Goal: Transaction & Acquisition: Book appointment/travel/reservation

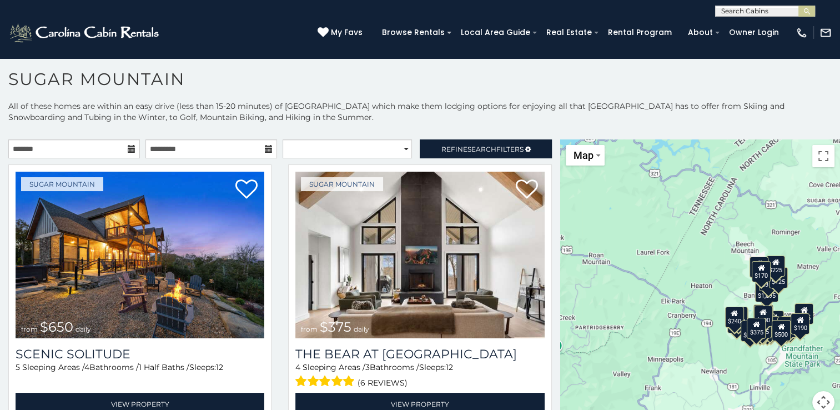
click at [131, 148] on icon at bounding box center [132, 149] width 8 height 8
click at [99, 153] on input "text" at bounding box center [74, 148] width 132 height 19
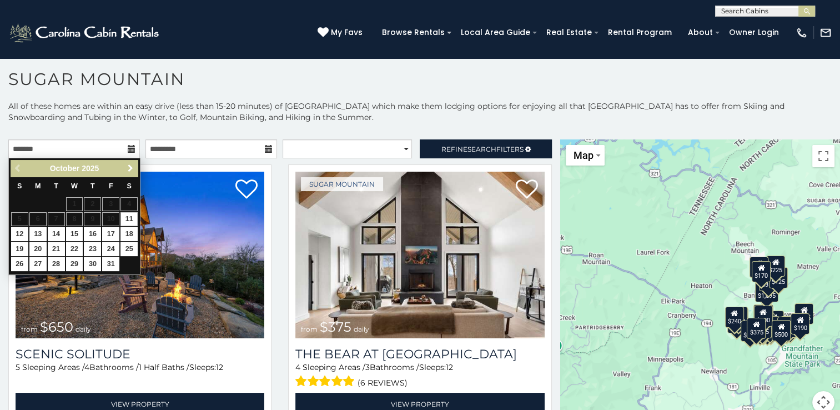
click at [130, 169] on span "Next" at bounding box center [130, 168] width 9 height 9
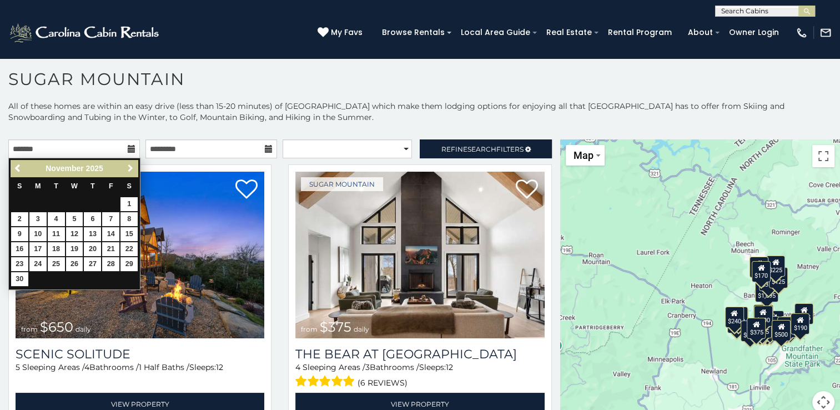
click at [130, 169] on span "Next" at bounding box center [130, 168] width 9 height 9
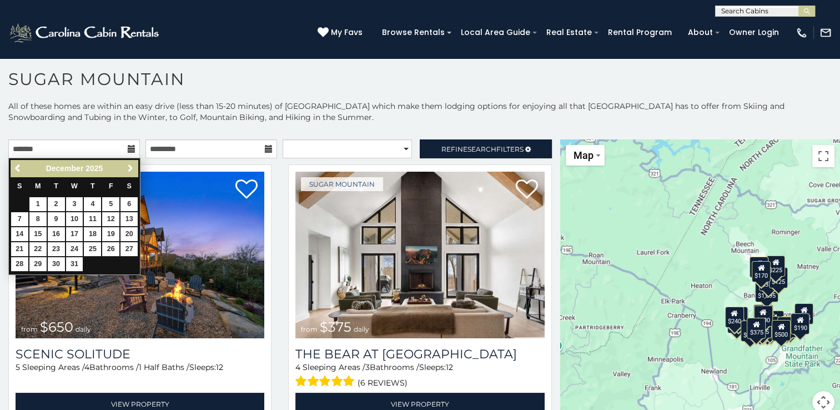
click at [130, 169] on span "Next" at bounding box center [130, 168] width 9 height 9
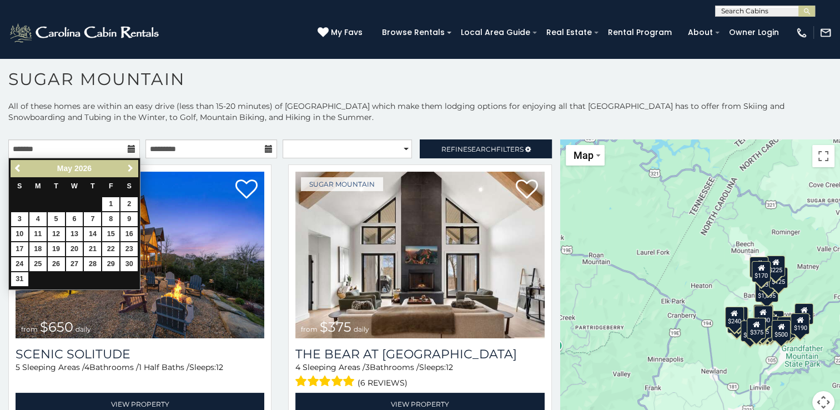
click at [130, 169] on span "Next" at bounding box center [130, 168] width 9 height 9
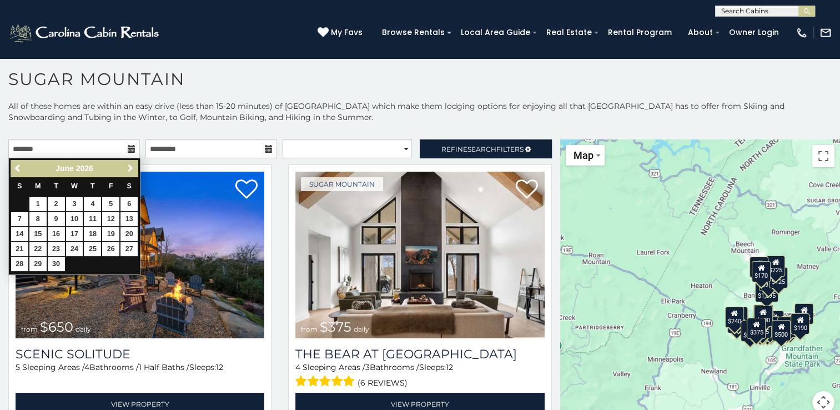
click at [130, 169] on span "Next" at bounding box center [130, 168] width 9 height 9
click at [132, 216] on link "11" at bounding box center [129, 219] width 17 height 14
type input "**********"
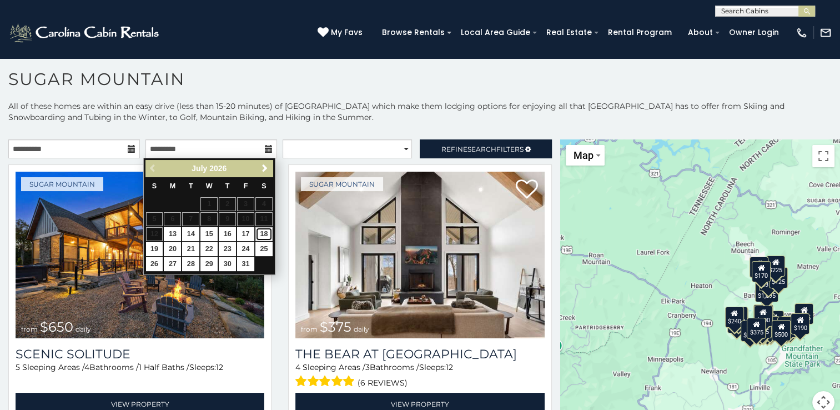
click at [264, 233] on link "18" at bounding box center [264, 234] width 17 height 14
type input "**********"
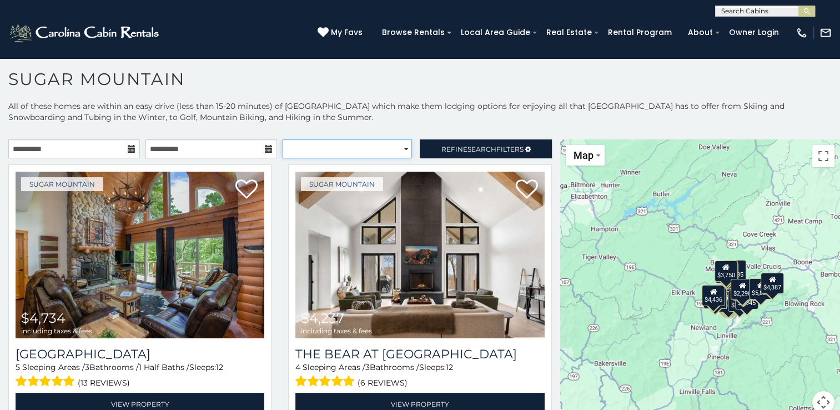
click at [399, 148] on select "**********" at bounding box center [347, 148] width 129 height 19
select select "*********"
click at [283, 139] on select "**********" at bounding box center [347, 148] width 129 height 19
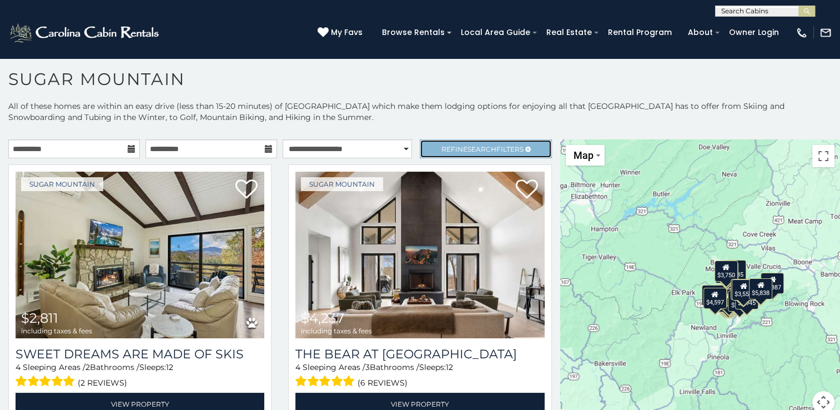
click at [482, 149] on span "Search" at bounding box center [482, 149] width 29 height 8
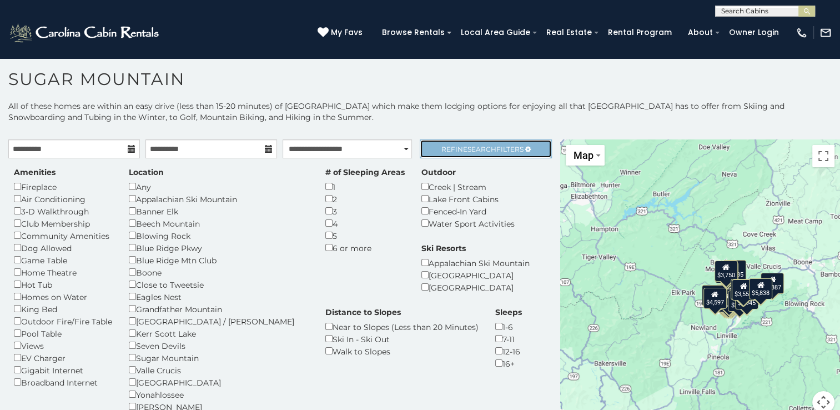
click at [482, 149] on span "Search" at bounding box center [482, 149] width 29 height 8
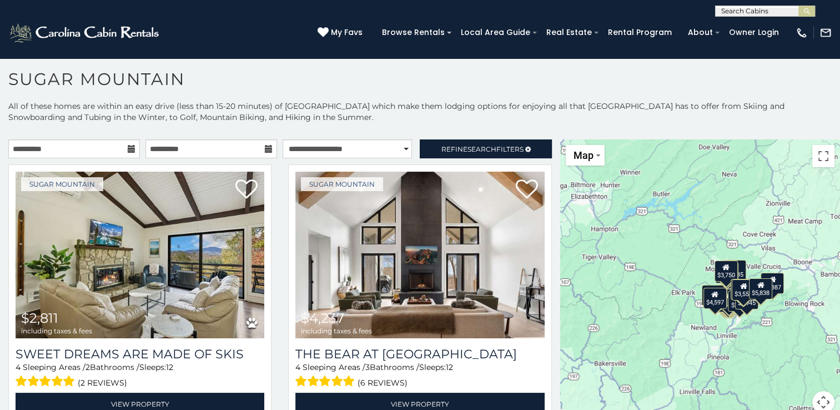
click at [404, 119] on p "All of these homes are within an easy drive (less than 15-20 minutes) of Sugar …" at bounding box center [420, 117] width 840 height 33
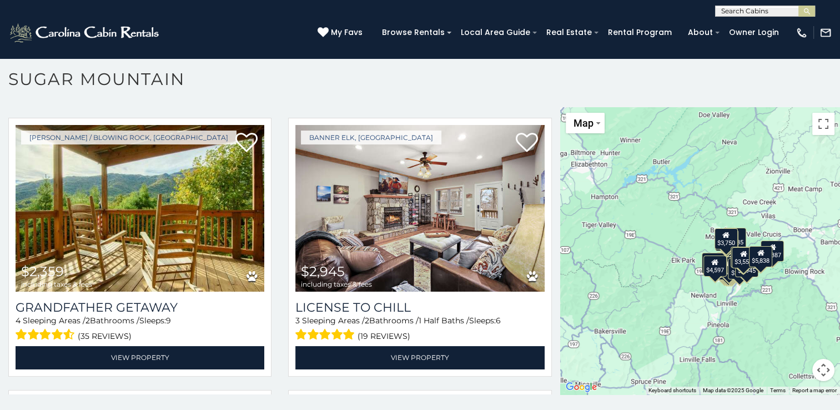
scroll to position [1622, 0]
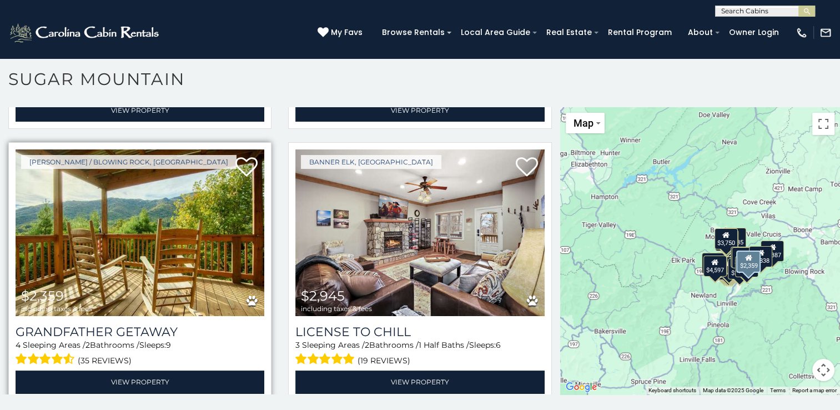
click at [141, 248] on img at bounding box center [140, 232] width 249 height 167
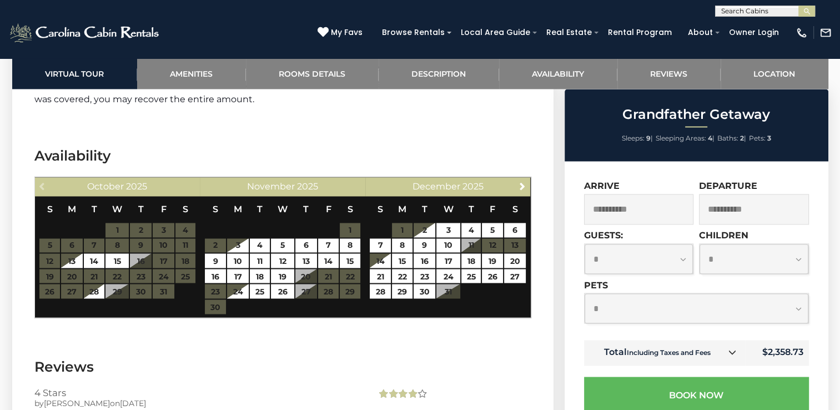
scroll to position [1865, 0]
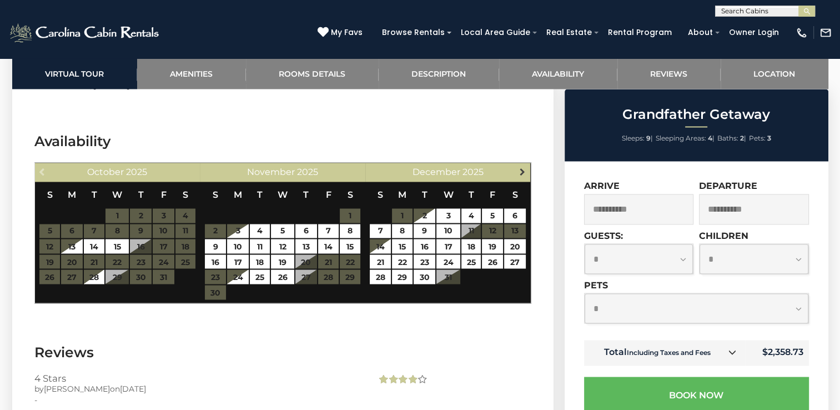
click at [520, 167] on span "Next" at bounding box center [522, 171] width 9 height 9
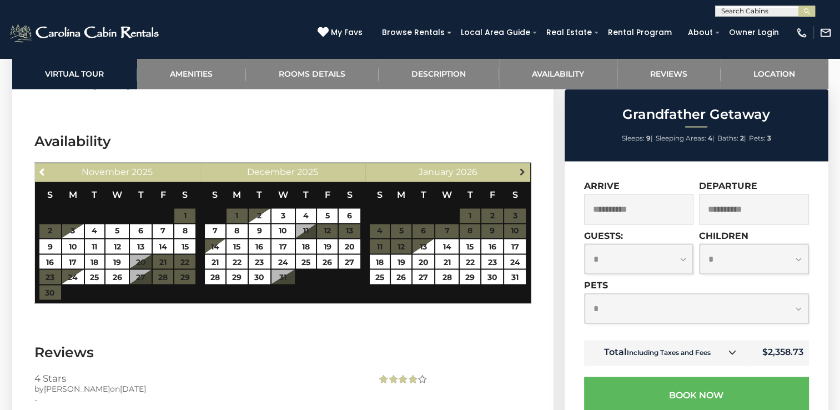
click at [520, 167] on span "Next" at bounding box center [522, 171] width 9 height 9
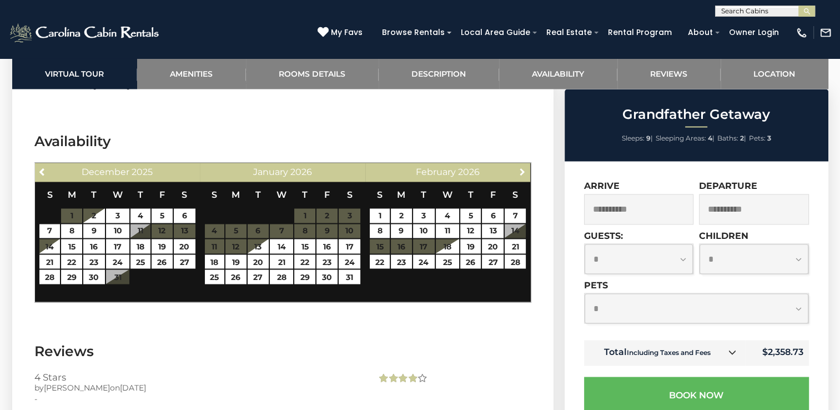
click at [520, 167] on span "Next" at bounding box center [522, 171] width 9 height 9
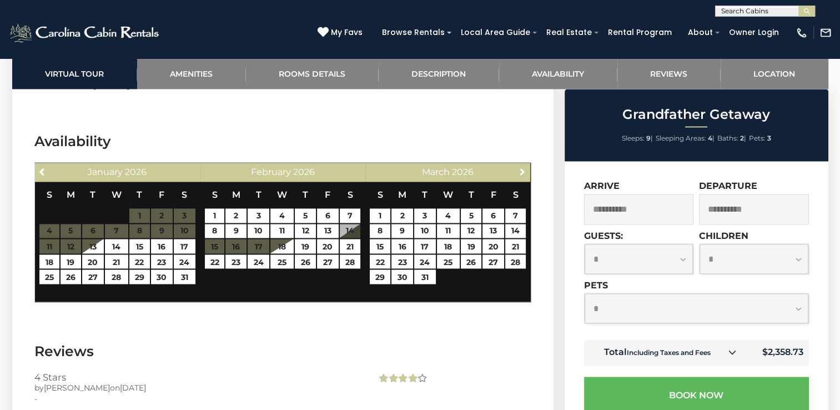
click at [520, 167] on span "Next" at bounding box center [522, 171] width 9 height 9
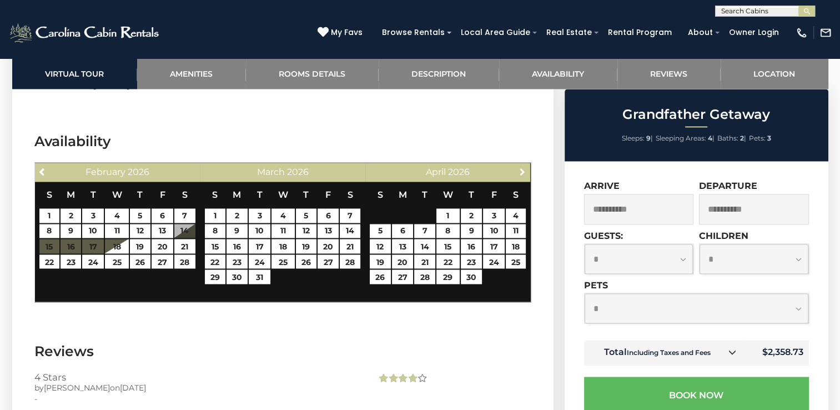
click at [520, 167] on span "Next" at bounding box center [522, 171] width 9 height 9
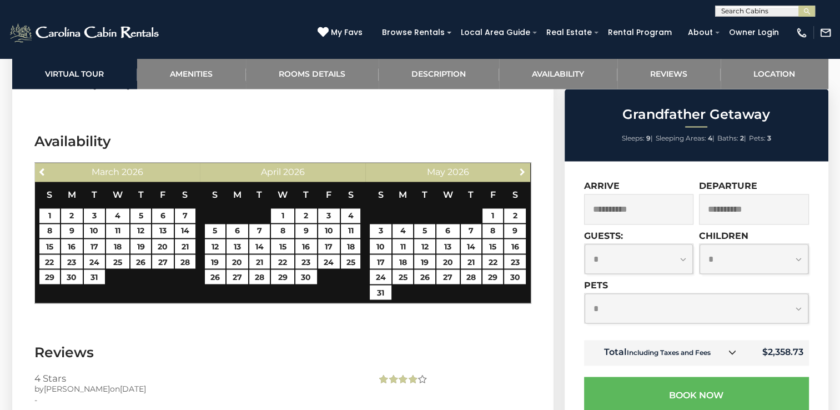
click at [520, 167] on span "Next" at bounding box center [522, 171] width 9 height 9
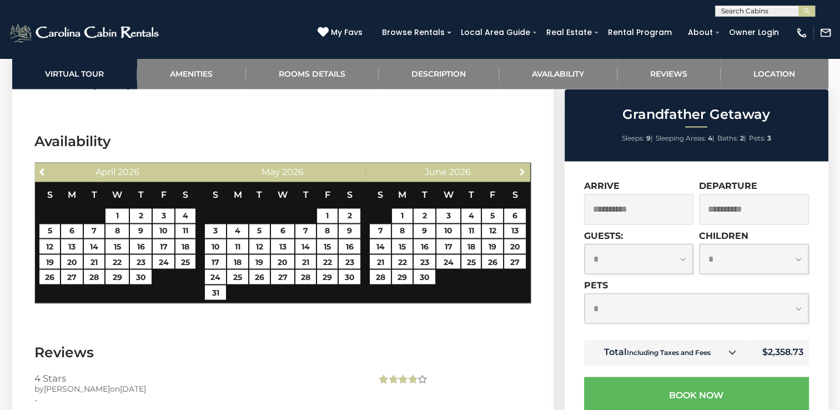
click at [520, 167] on span "Next" at bounding box center [522, 171] width 9 height 9
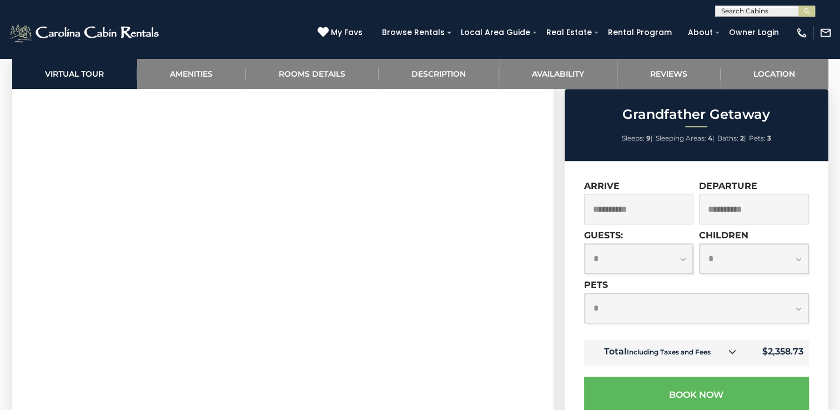
scroll to position [557, 0]
click at [197, 73] on link "Amenities" at bounding box center [191, 73] width 109 height 31
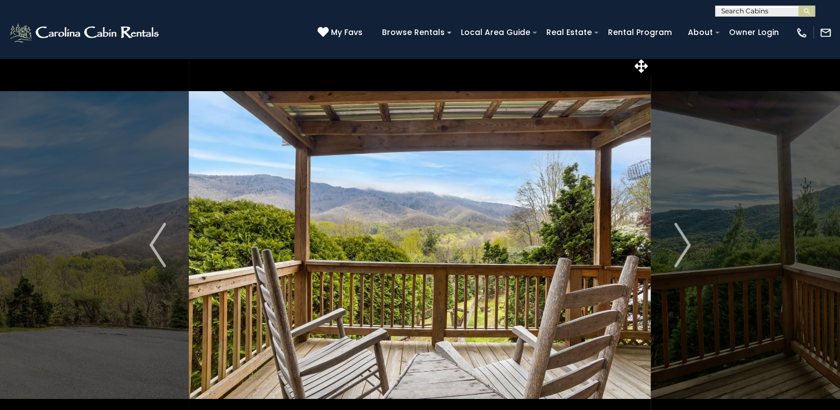
scroll to position [0, 0]
